Goal: Entertainment & Leisure: Consume media (video, audio)

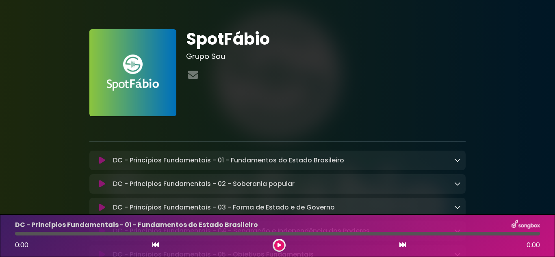
click at [469, 102] on div "SpotFábio Grupo Sou" at bounding box center [326, 72] width 290 height 87
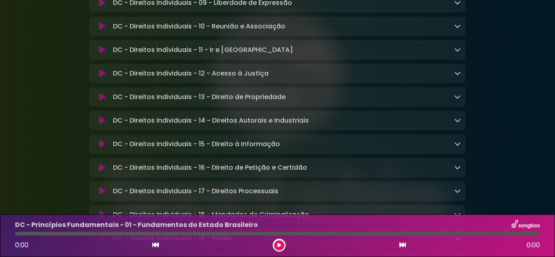
scroll to position [536, 0]
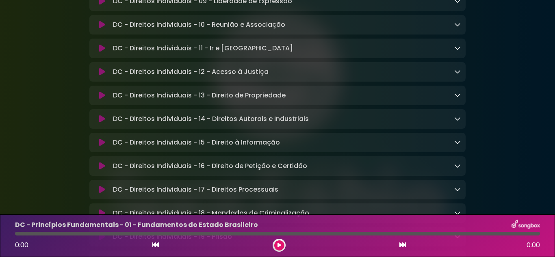
click at [209, 148] on p "DC - Direitos Individuais - 15 - Direito à Informação Loading Track..." at bounding box center [196, 143] width 167 height 10
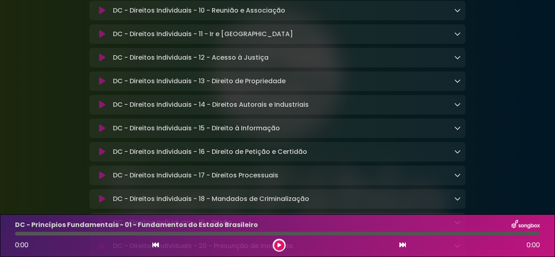
scroll to position [553, 0]
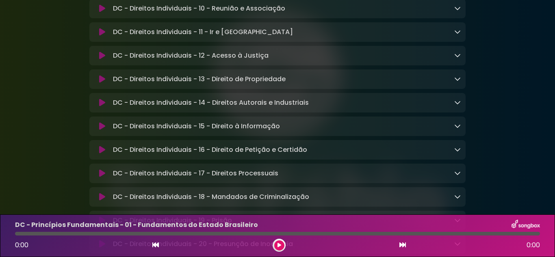
click at [403, 243] on icon at bounding box center [402, 245] width 7 height 7
click at [399, 243] on icon at bounding box center [402, 245] width 7 height 7
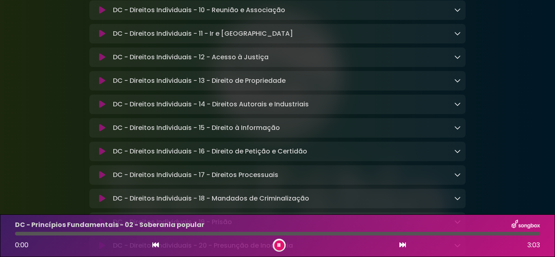
scroll to position [554, 0]
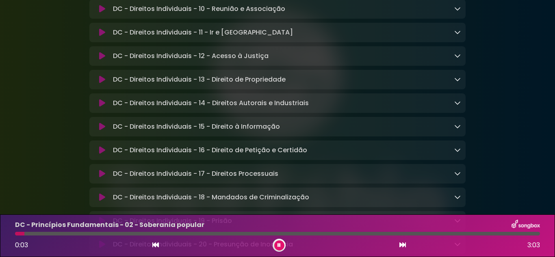
click at [221, 132] on p "DC - Direitos Individuais - 15 - Direito à Informação Loading Track..." at bounding box center [196, 127] width 167 height 10
click at [214, 108] on p "DC - Direitos Individuais - 14 - Direitos Autorais e Industriais Loading Track.…" at bounding box center [211, 103] width 196 height 10
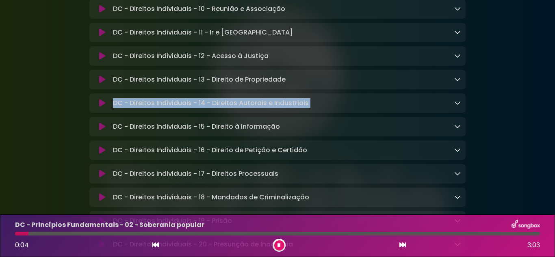
click at [214, 108] on p "DC - Direitos Individuais - 14 - Direitos Autorais e Industriais Loading Track.…" at bounding box center [211, 103] width 196 height 10
click at [283, 243] on button at bounding box center [279, 246] width 10 height 10
click at [406, 243] on icon at bounding box center [402, 245] width 7 height 7
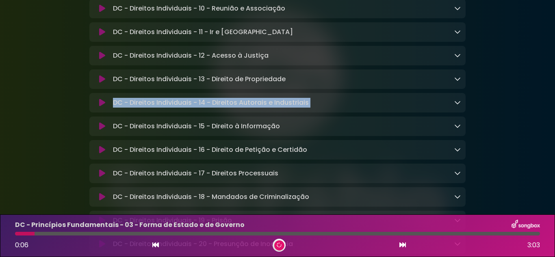
click at [406, 243] on icon at bounding box center [402, 245] width 7 height 7
click at [403, 243] on icon at bounding box center [402, 245] width 7 height 7
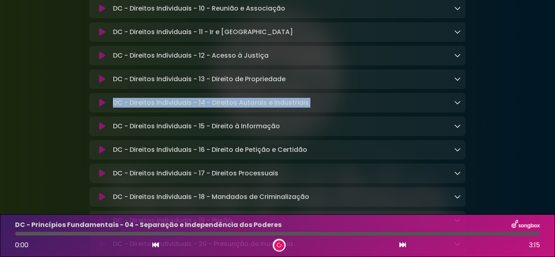
click at [403, 243] on icon at bounding box center [402, 245] width 7 height 7
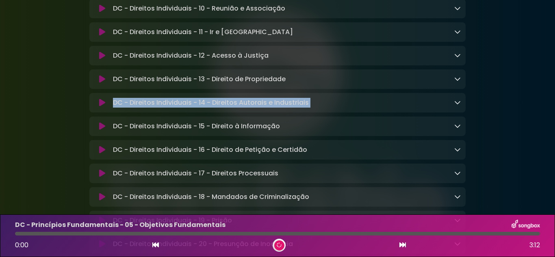
click at [403, 243] on icon at bounding box center [402, 245] width 7 height 7
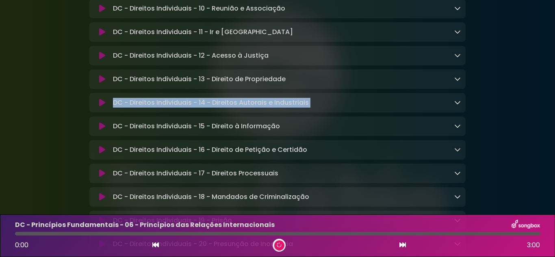
click at [403, 243] on icon at bounding box center [402, 245] width 7 height 7
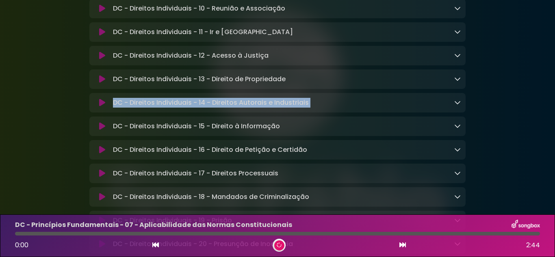
click at [403, 243] on icon at bounding box center [402, 245] width 7 height 7
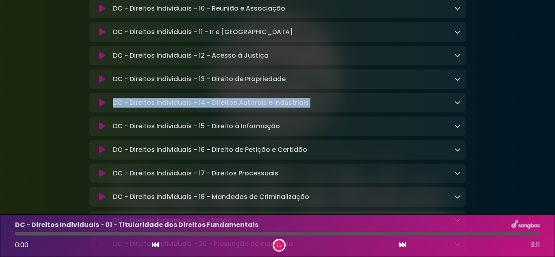
click at [403, 243] on icon at bounding box center [402, 245] width 7 height 7
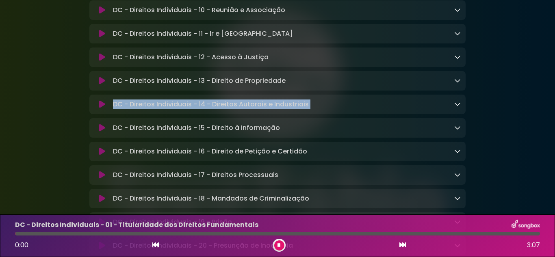
scroll to position [554, 0]
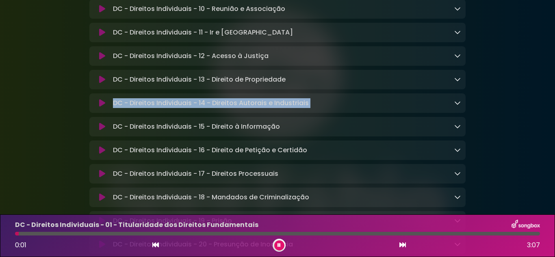
click at [403, 243] on icon at bounding box center [402, 245] width 7 height 7
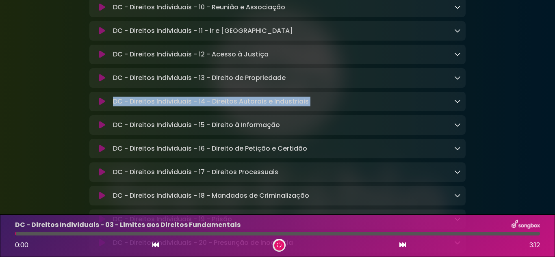
scroll to position [553, 0]
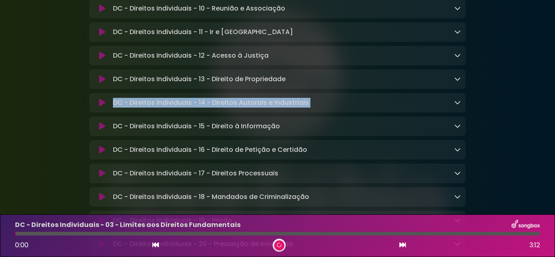
click at [403, 243] on icon at bounding box center [402, 245] width 7 height 7
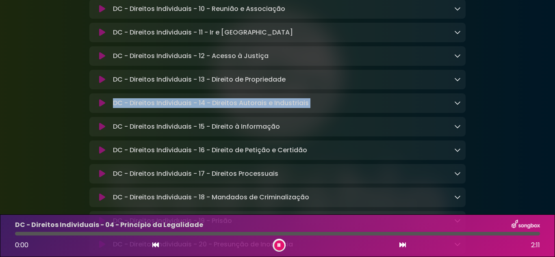
click at [403, 243] on icon at bounding box center [402, 245] width 7 height 7
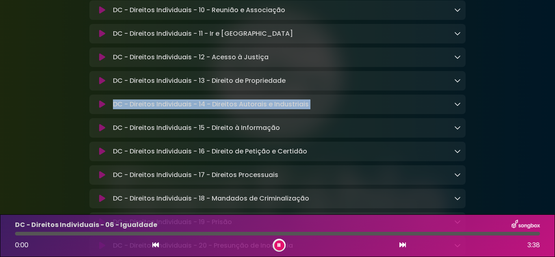
scroll to position [554, 0]
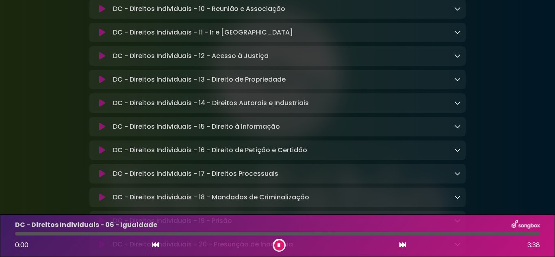
click at [271, 243] on div "0:00 3:38" at bounding box center [277, 245] width 535 height 13
click at [280, 243] on icon at bounding box center [279, 245] width 4 height 5
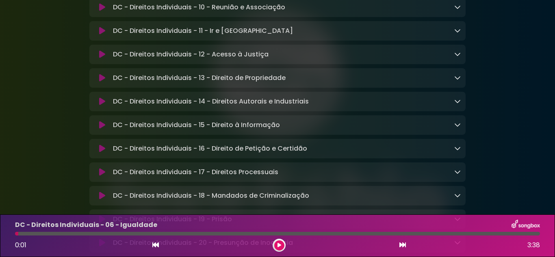
scroll to position [553, 0]
click at [405, 243] on icon at bounding box center [402, 245] width 7 height 7
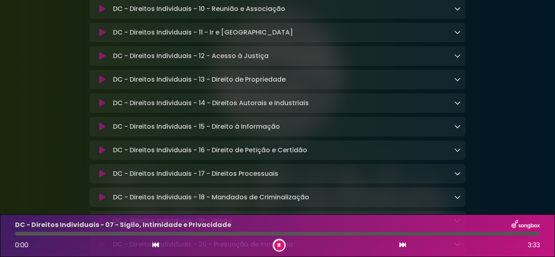
click at [405, 243] on icon at bounding box center [402, 245] width 7 height 7
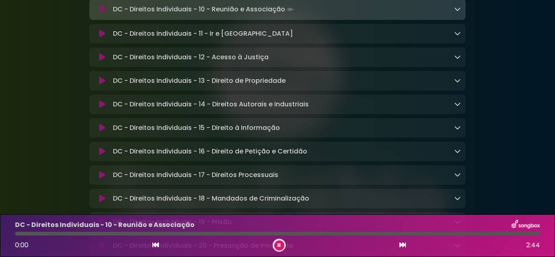
click at [405, 243] on icon at bounding box center [402, 245] width 7 height 7
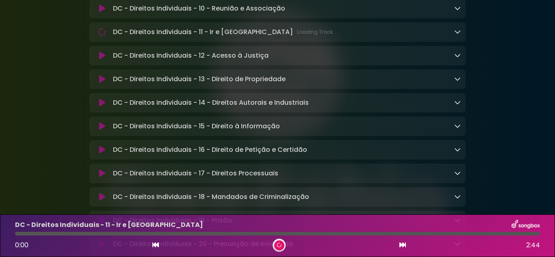
click at [405, 243] on icon at bounding box center [402, 245] width 7 height 7
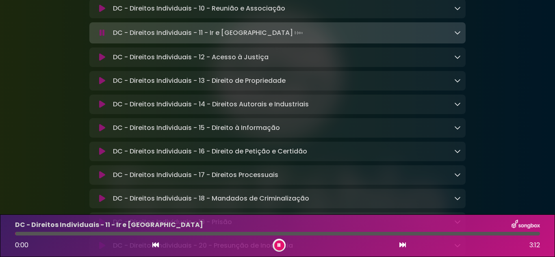
click at [405, 243] on icon at bounding box center [402, 245] width 7 height 7
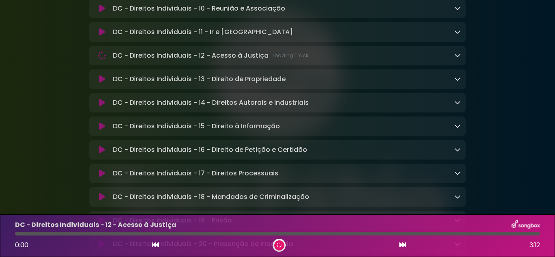
click at [405, 243] on icon at bounding box center [402, 245] width 7 height 7
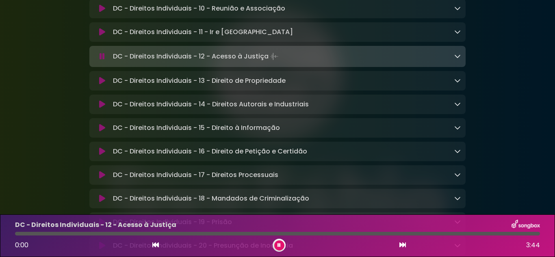
click at [405, 243] on icon at bounding box center [402, 245] width 7 height 7
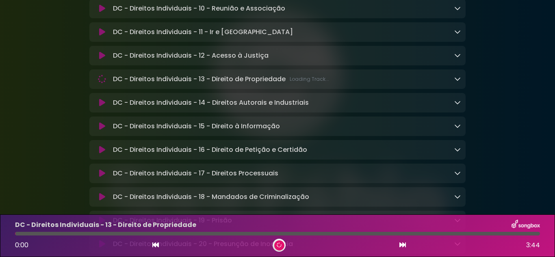
click at [405, 243] on icon at bounding box center [402, 245] width 7 height 7
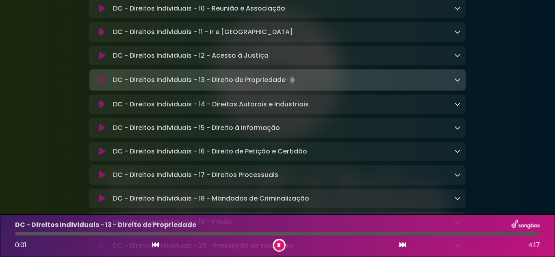
click at [405, 243] on icon at bounding box center [402, 245] width 7 height 7
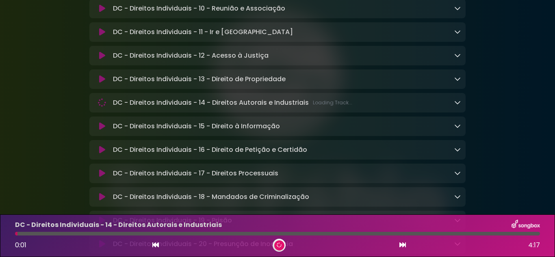
click at [405, 243] on icon at bounding box center [402, 245] width 7 height 7
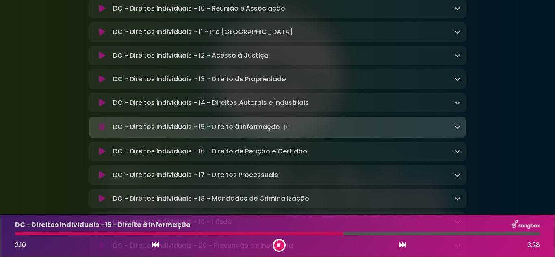
click at [279, 243] on icon at bounding box center [279, 246] width 4 height 6
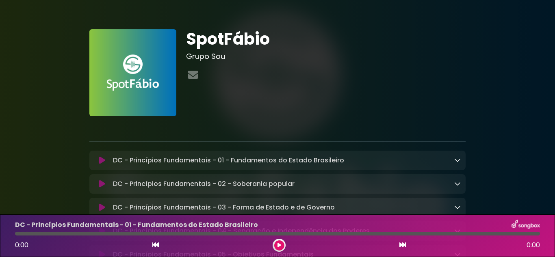
click at [402, 247] on icon at bounding box center [402, 245] width 7 height 7
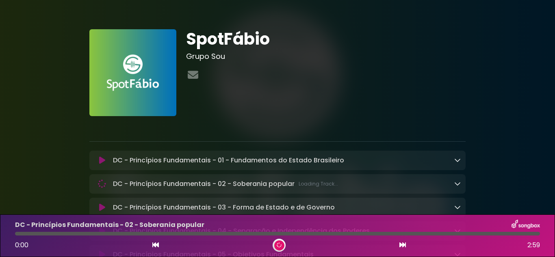
click at [402, 247] on icon at bounding box center [402, 245] width 7 height 7
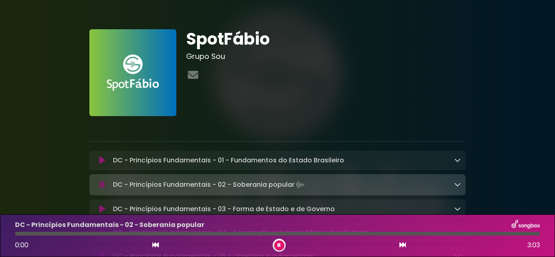
click at [402, 247] on icon at bounding box center [402, 245] width 7 height 7
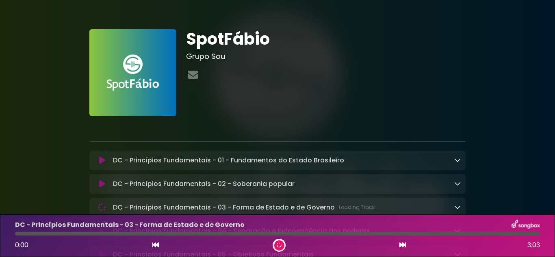
click at [402, 247] on icon at bounding box center [402, 245] width 7 height 7
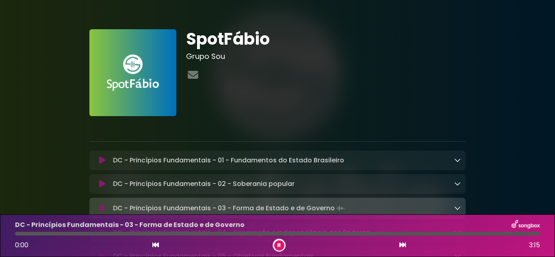
click at [402, 247] on icon at bounding box center [402, 245] width 7 height 7
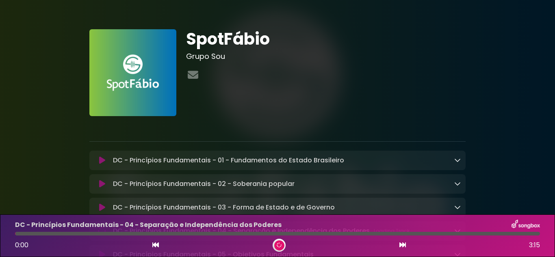
click at [402, 247] on icon at bounding box center [402, 245] width 7 height 7
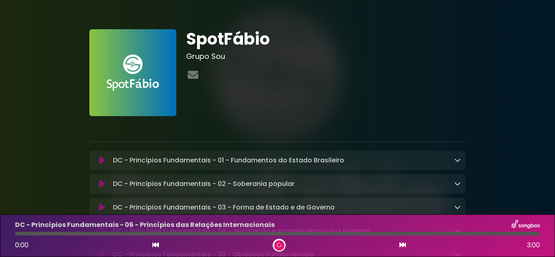
click at [402, 247] on icon at bounding box center [402, 245] width 7 height 7
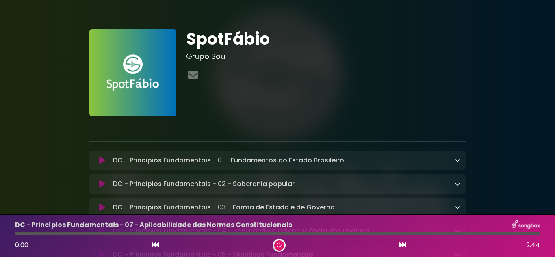
click at [402, 247] on icon at bounding box center [402, 245] width 7 height 7
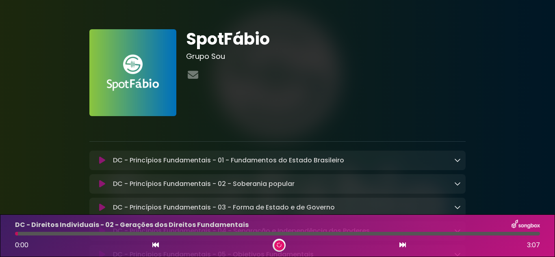
click at [402, 247] on icon at bounding box center [402, 245] width 7 height 7
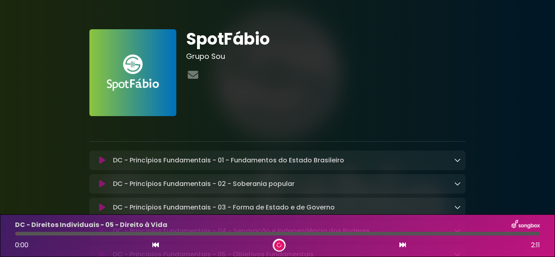
click at [402, 247] on icon at bounding box center [402, 245] width 7 height 7
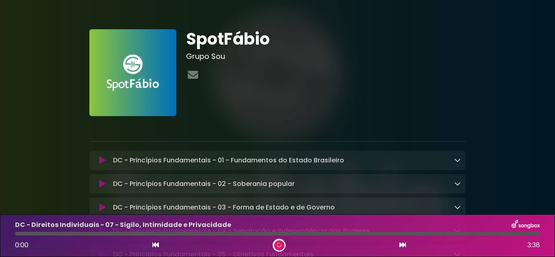
click at [402, 247] on icon at bounding box center [402, 245] width 7 height 7
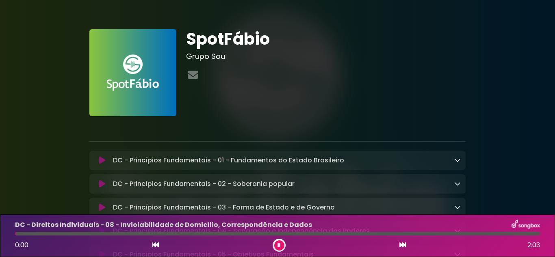
click at [402, 247] on icon at bounding box center [402, 245] width 7 height 7
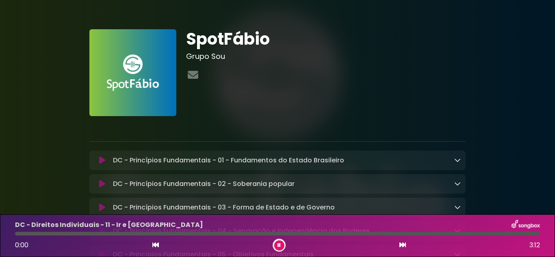
click at [402, 247] on icon at bounding box center [402, 245] width 7 height 7
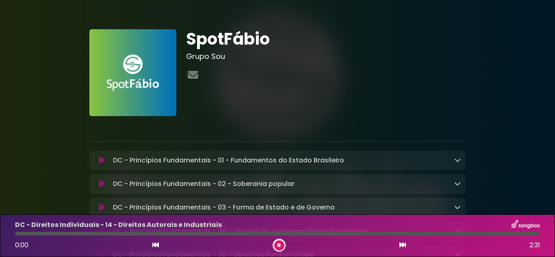
click at [402, 247] on icon at bounding box center [402, 245] width 7 height 7
drag, startPoint x: 89, startPoint y: 234, endPoint x: 17, endPoint y: 237, distance: 72.0
click at [17, 237] on div "DA - Administração Pública - 02 - Princípios Explícitos 0:00 2:26" at bounding box center [277, 236] width 535 height 32
click at [16, 235] on div at bounding box center [17, 234] width 5 height 4
click at [281, 244] on button at bounding box center [279, 246] width 10 height 10
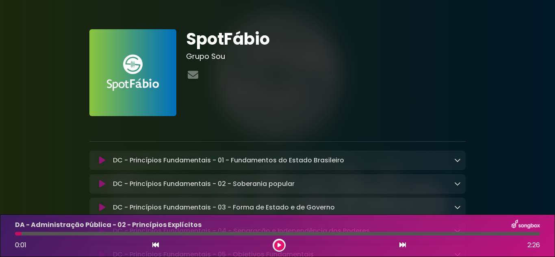
click at [280, 243] on icon at bounding box center [279, 245] width 4 height 5
click at [278, 245] on icon at bounding box center [279, 246] width 6 height 6
